Goal: Transaction & Acquisition: Purchase product/service

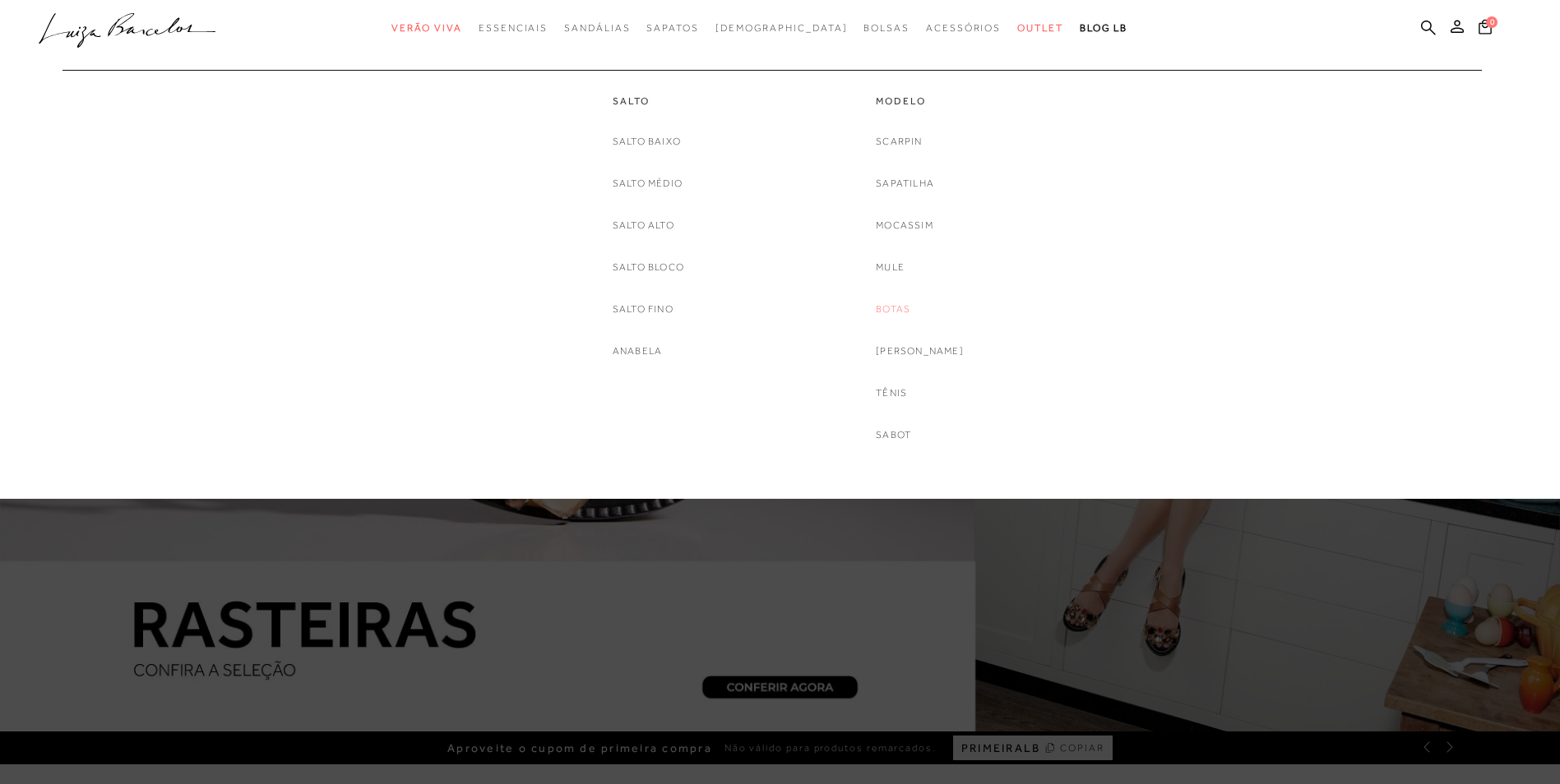
click at [903, 313] on link "Botas" at bounding box center [893, 310] width 34 height 18
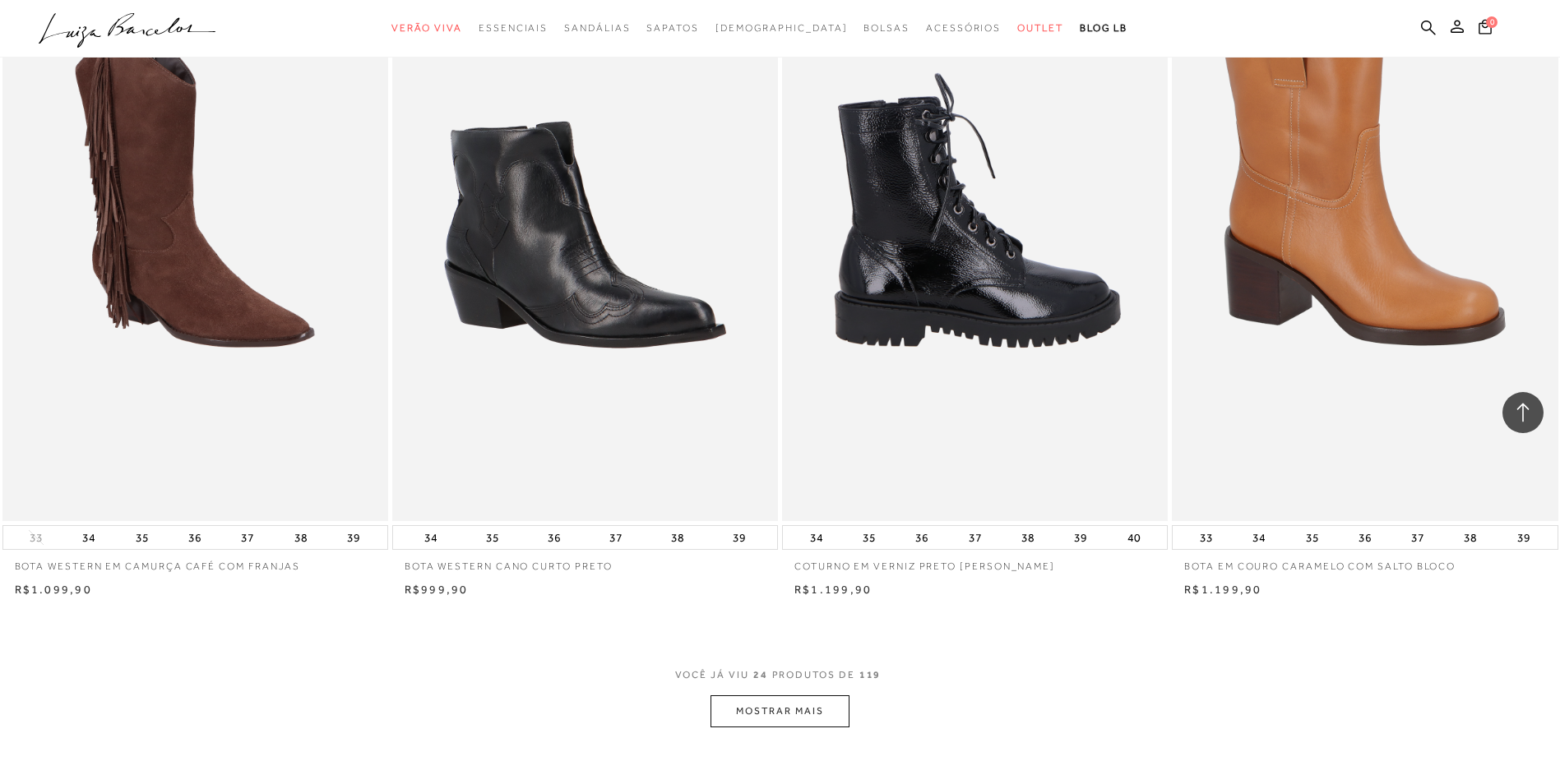
scroll to position [3700, 0]
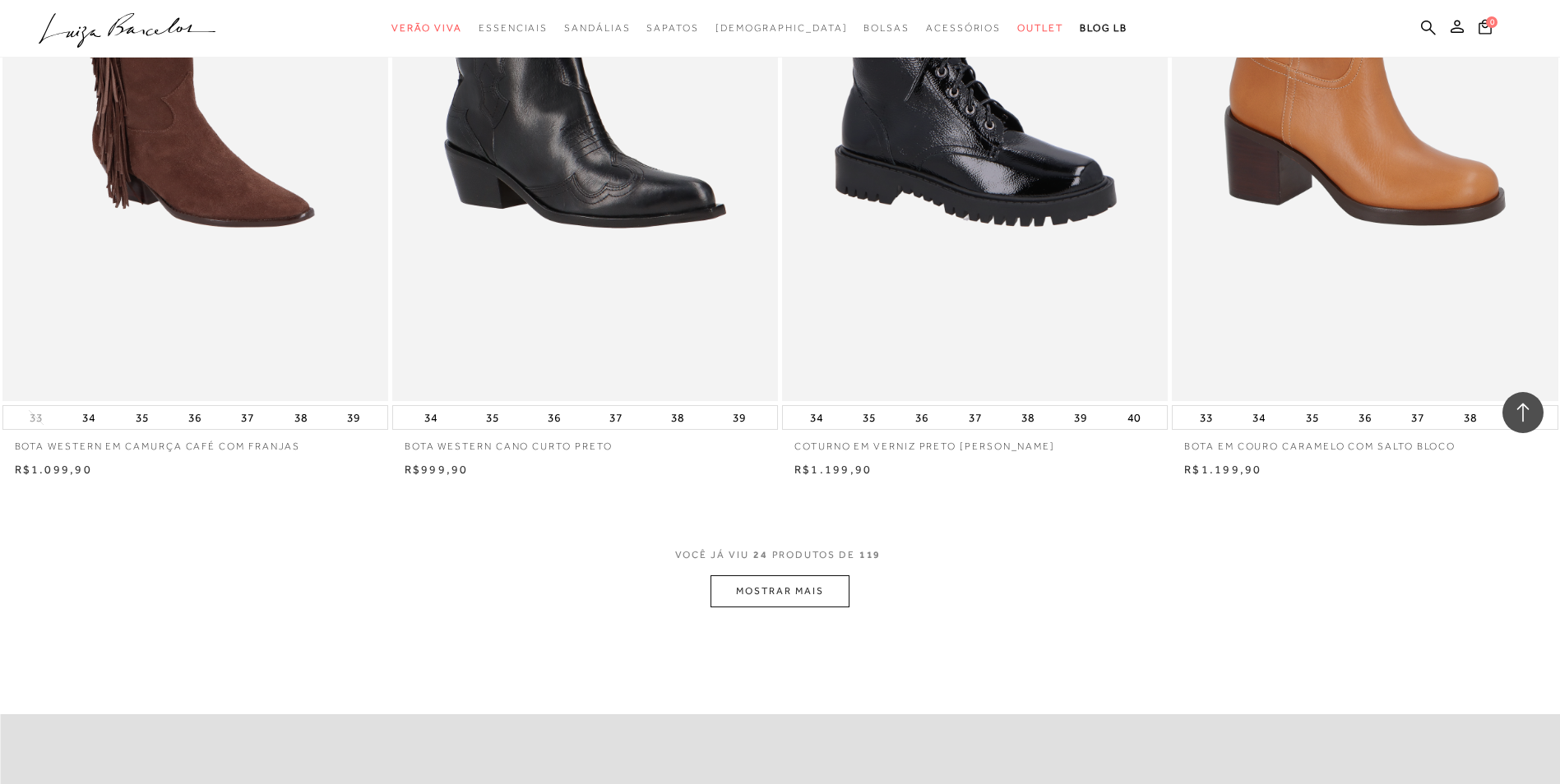
click at [820, 595] on button "MOSTRAR MAIS" at bounding box center [780, 591] width 139 height 32
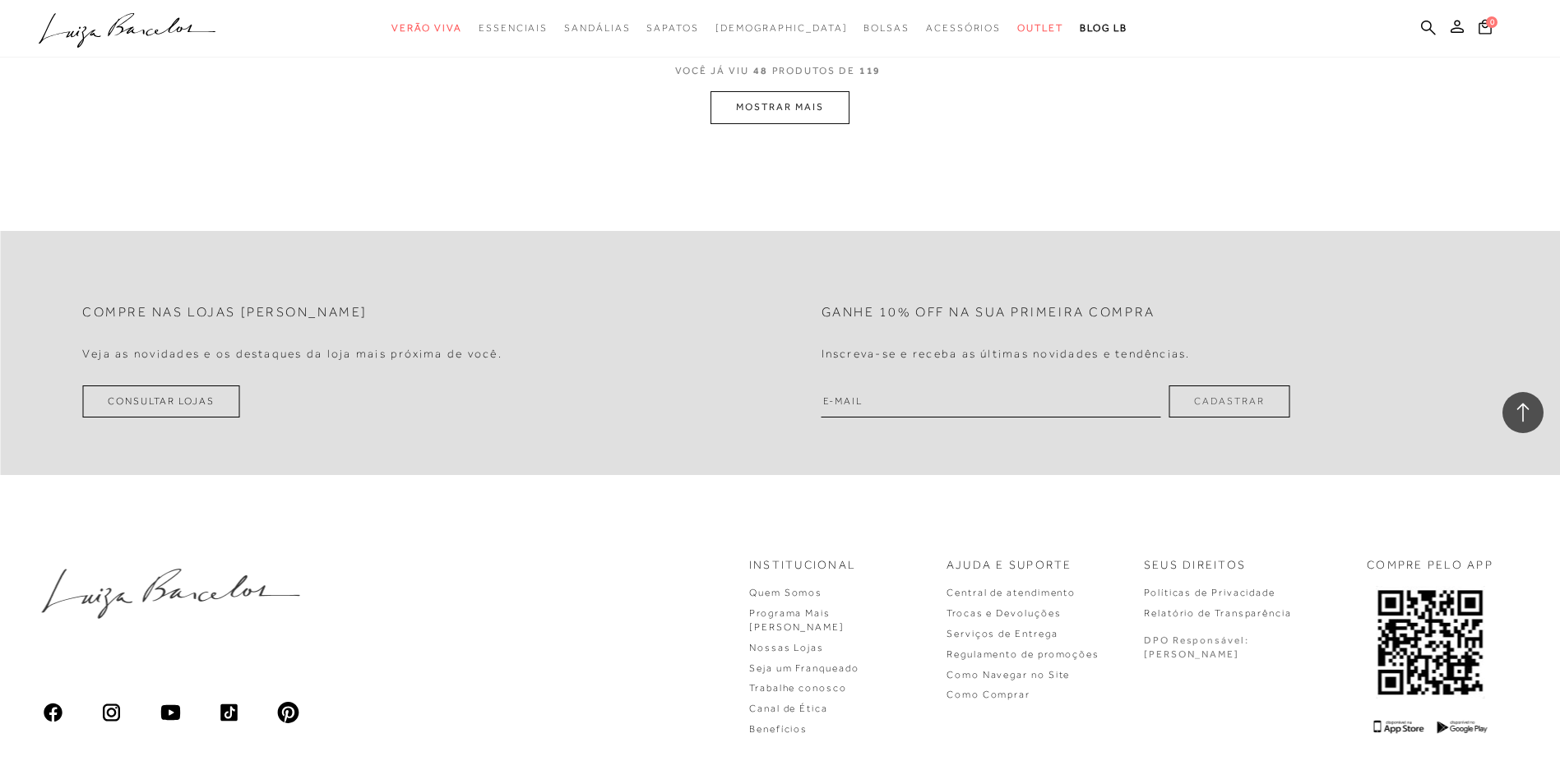
scroll to position [8304, 0]
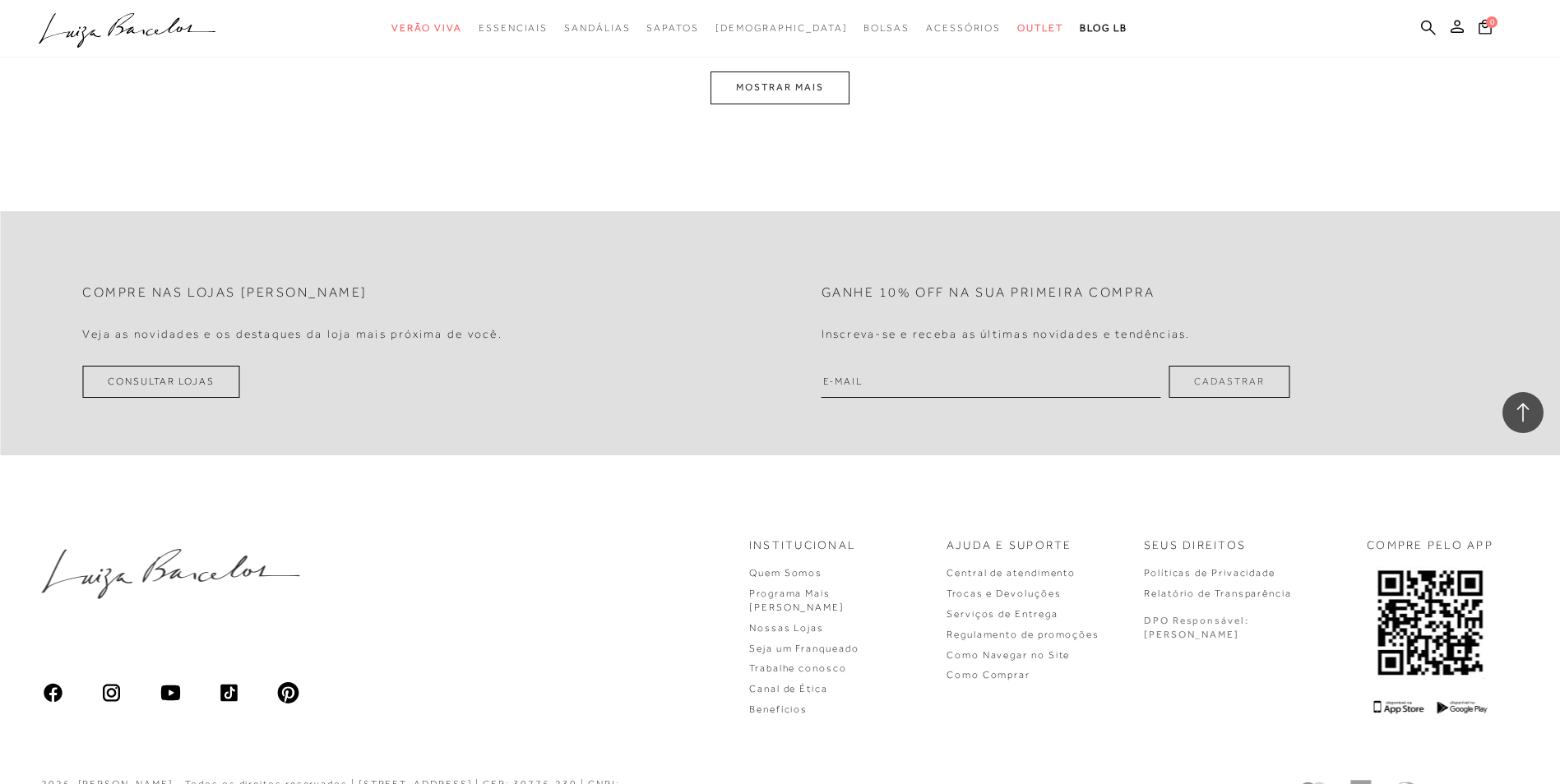
click at [772, 87] on button "MOSTRAR MAIS" at bounding box center [780, 87] width 139 height 32
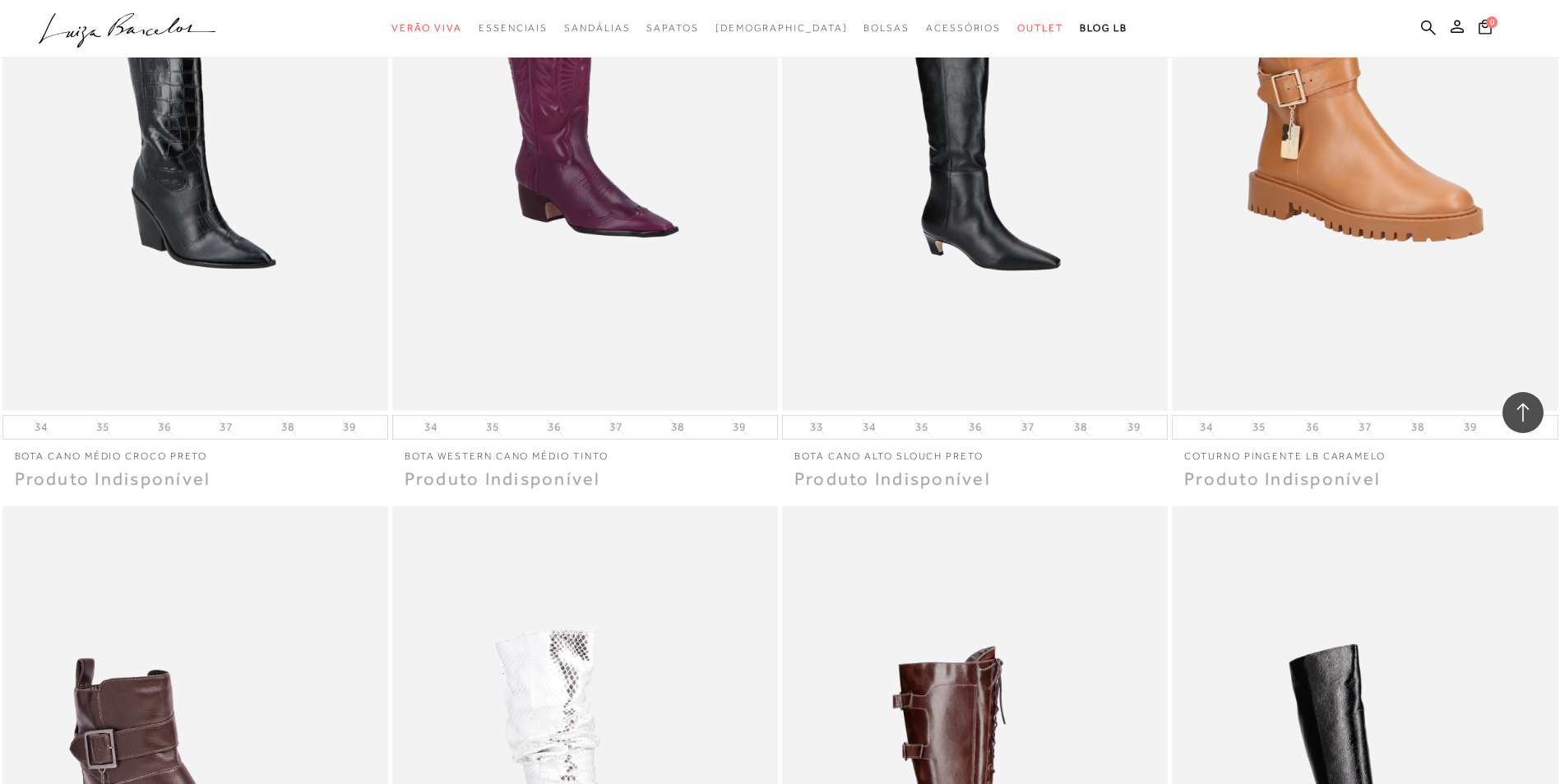
scroll to position [11003, 0]
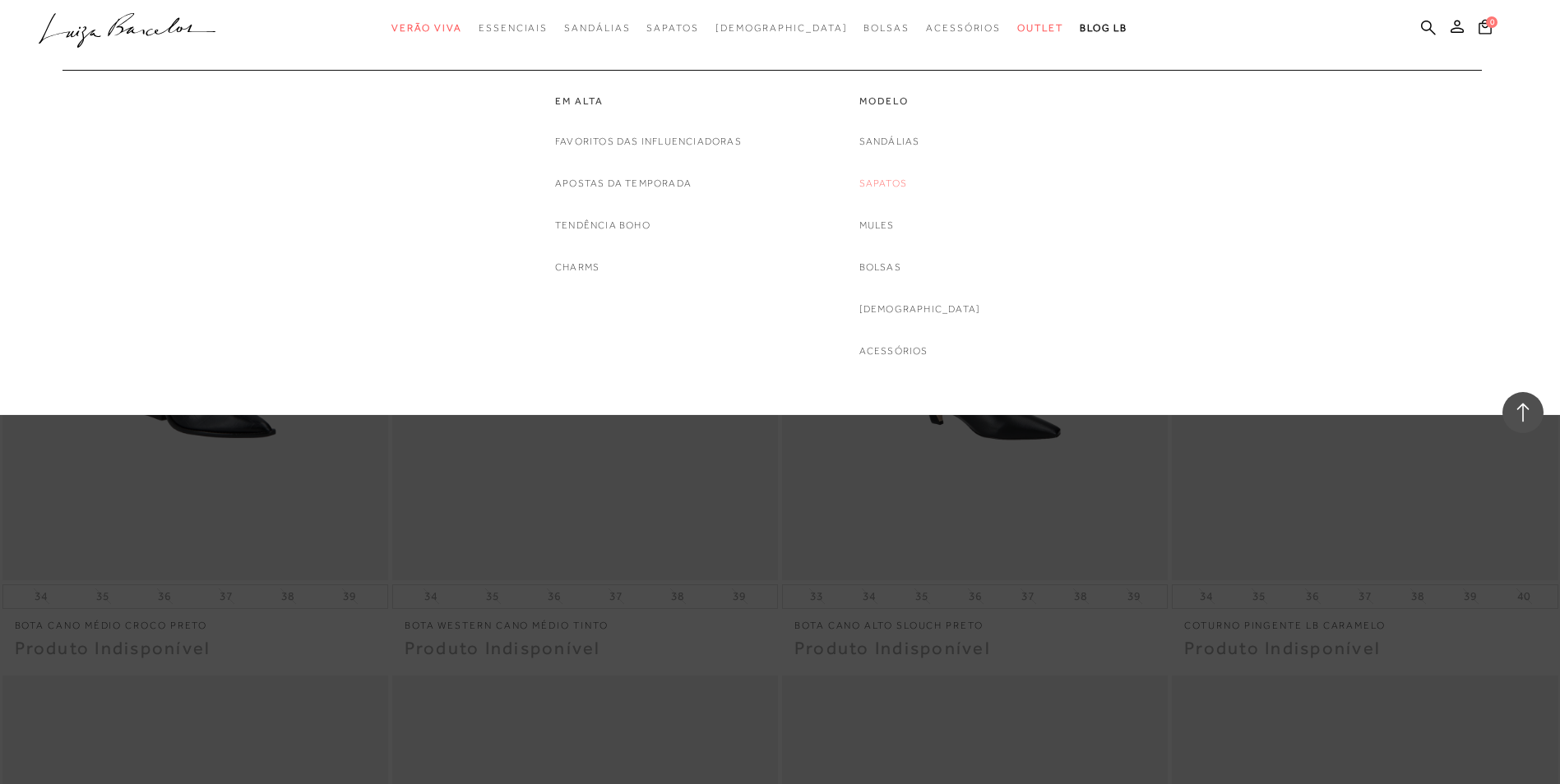
click at [907, 179] on link "Sapatos" at bounding box center [883, 183] width 47 height 18
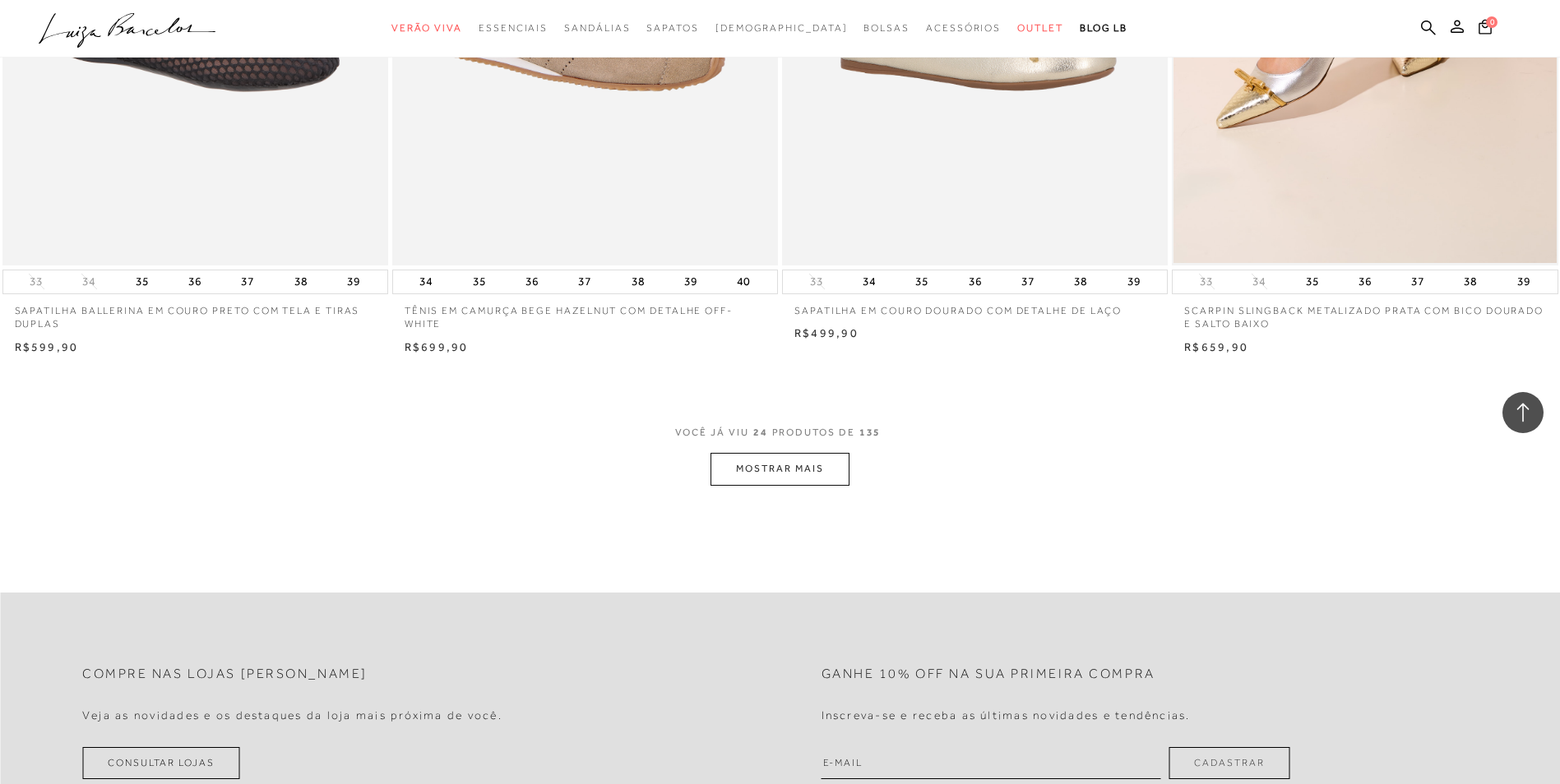
scroll to position [3864, 0]
click at [796, 473] on button "MOSTRAR MAIS" at bounding box center [780, 468] width 139 height 32
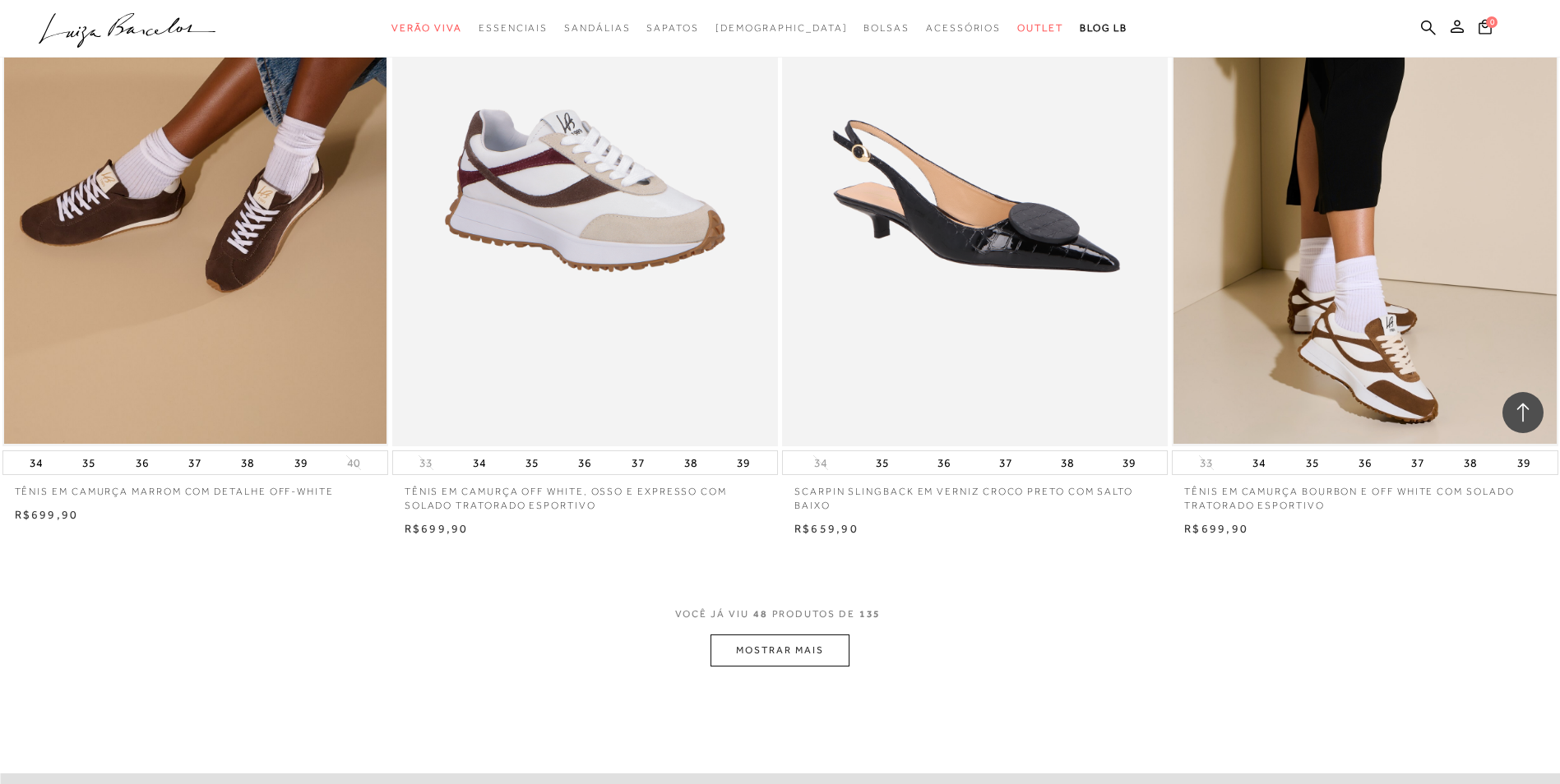
scroll to position [8304, 0]
